Goal: Information Seeking & Learning: Find specific page/section

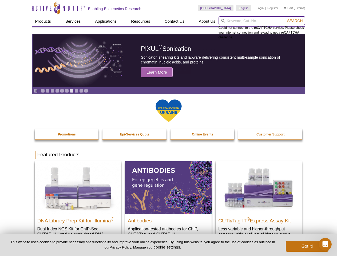
click at [262, 21] on input "search" at bounding box center [262, 20] width 87 height 9
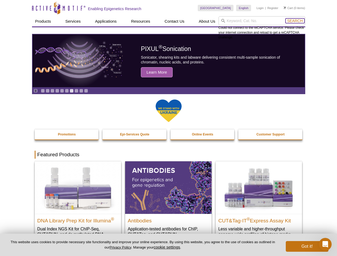
click at [295, 21] on span "Search" at bounding box center [294, 21] width 15 height 4
click at [36, 91] on icon "Pause" at bounding box center [35, 90] width 3 height 3
click at [43, 91] on link "Go to slide 1" at bounding box center [43, 91] width 4 height 4
click at [48, 91] on link "Go to slide 2" at bounding box center [48, 91] width 4 height 4
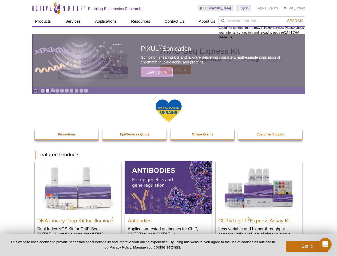
click at [52, 91] on link "Go to slide 3" at bounding box center [52, 91] width 4 height 4
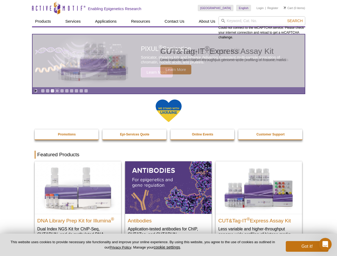
click at [57, 91] on link "Go to slide 4" at bounding box center [57, 91] width 4 height 4
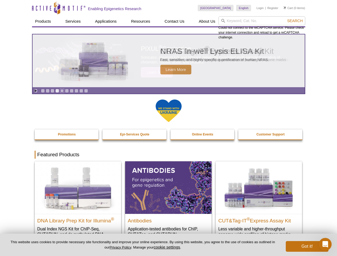
click at [62, 91] on link "Go to slide 5" at bounding box center [62, 91] width 4 height 4
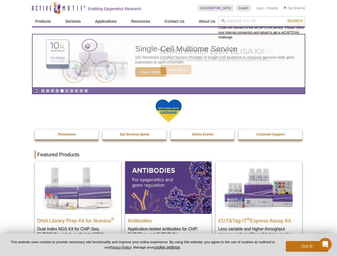
click at [67, 91] on link "Go to slide 6" at bounding box center [67, 91] width 4 height 4
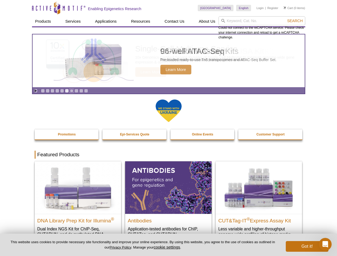
click at [72, 91] on link "Go to slide 7" at bounding box center [72, 91] width 4 height 4
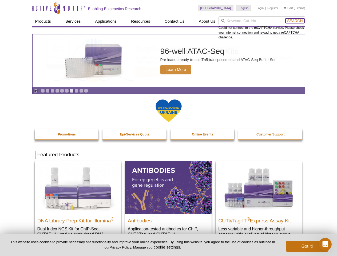
click at [295, 21] on span "Search" at bounding box center [294, 21] width 15 height 4
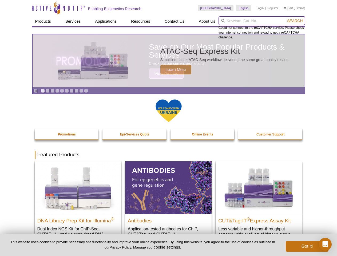
click at [262, 21] on input "search" at bounding box center [262, 20] width 87 height 9
